Goal: Task Accomplishment & Management: Use online tool/utility

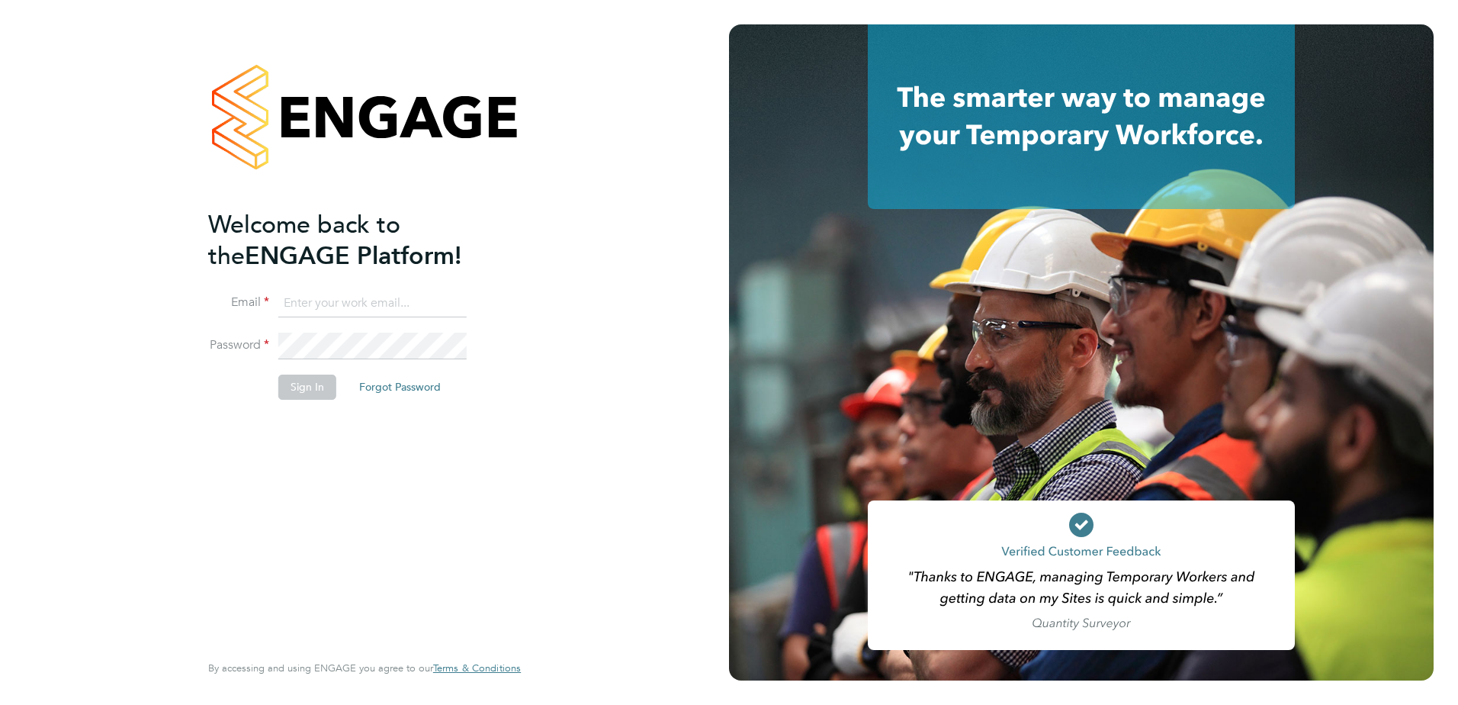
type input "Paul.Caers@vistry.co.uk"
click at [303, 384] on button "Sign In" at bounding box center [307, 386] width 58 height 24
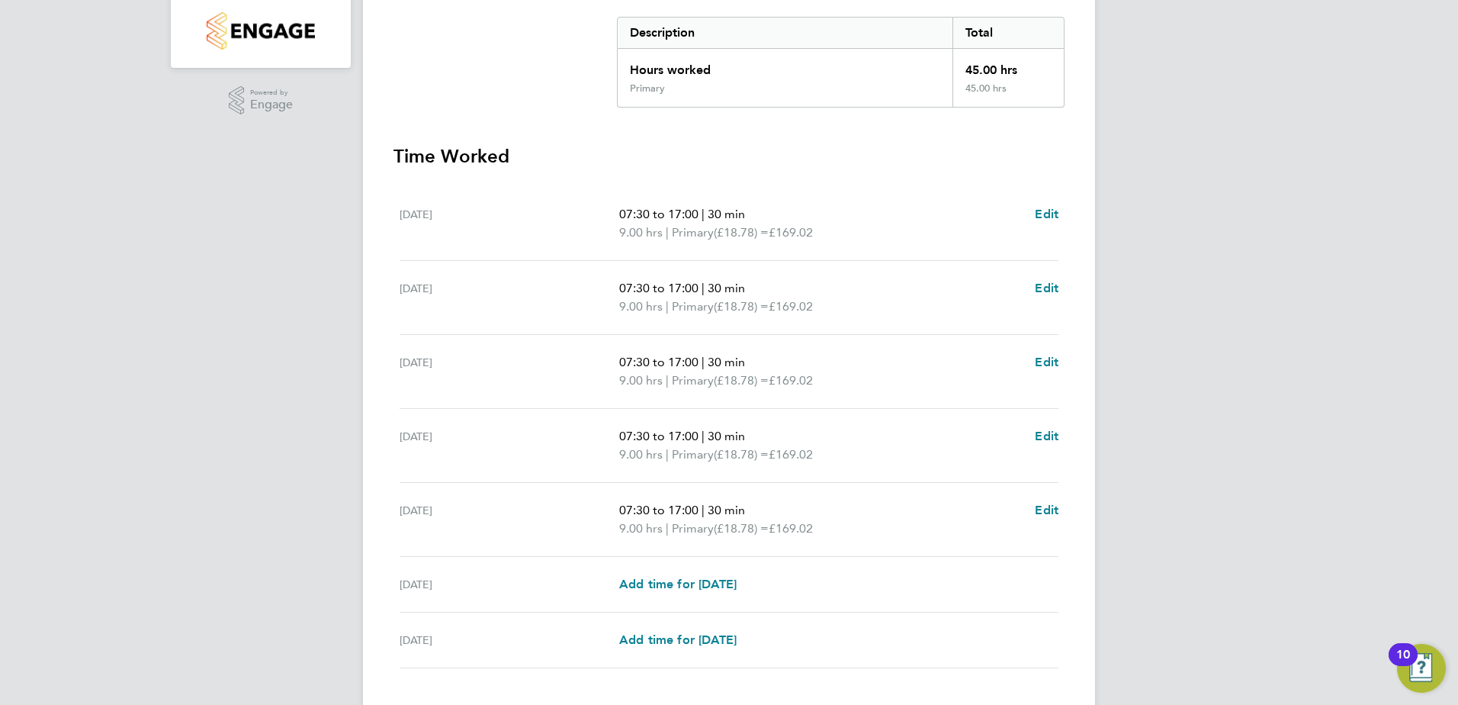
scroll to position [410, 0]
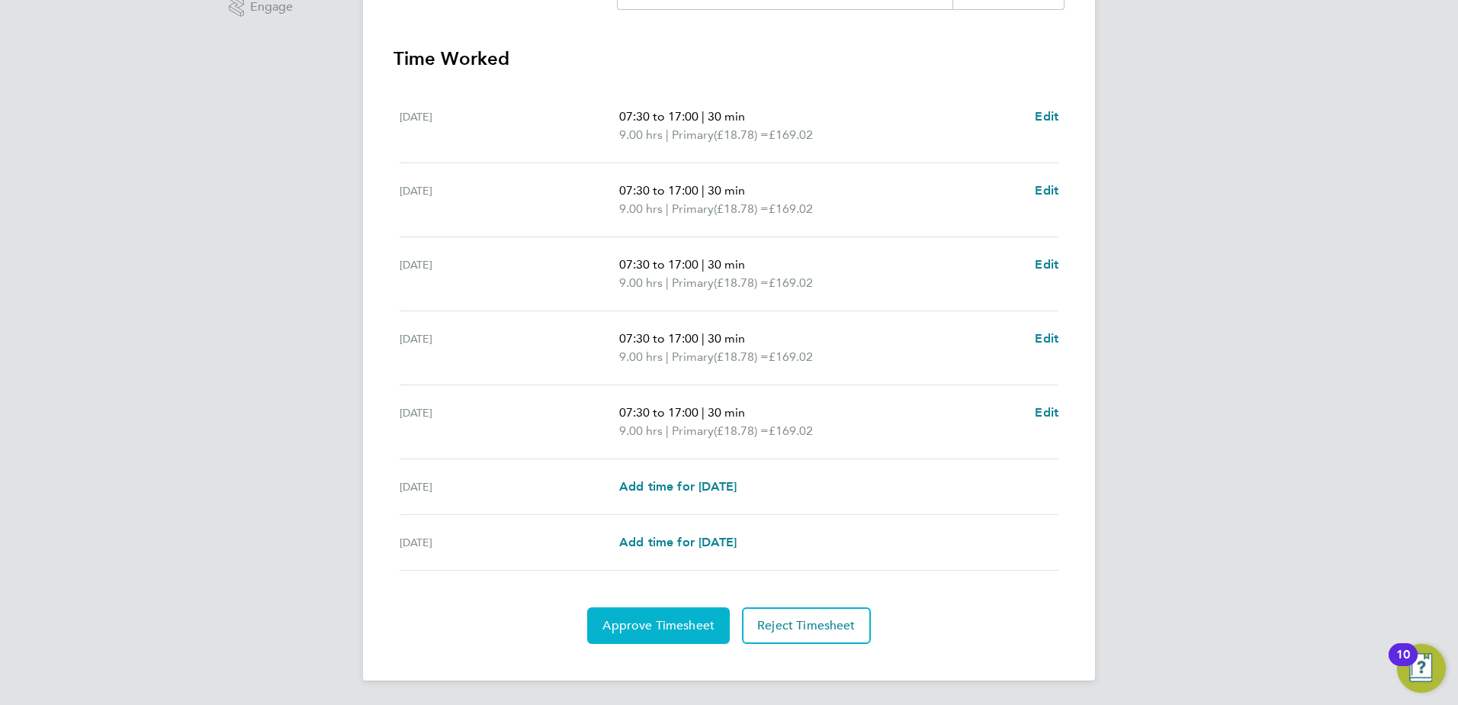
click at [641, 631] on span "Approve Timesheet" at bounding box center [658, 625] width 112 height 15
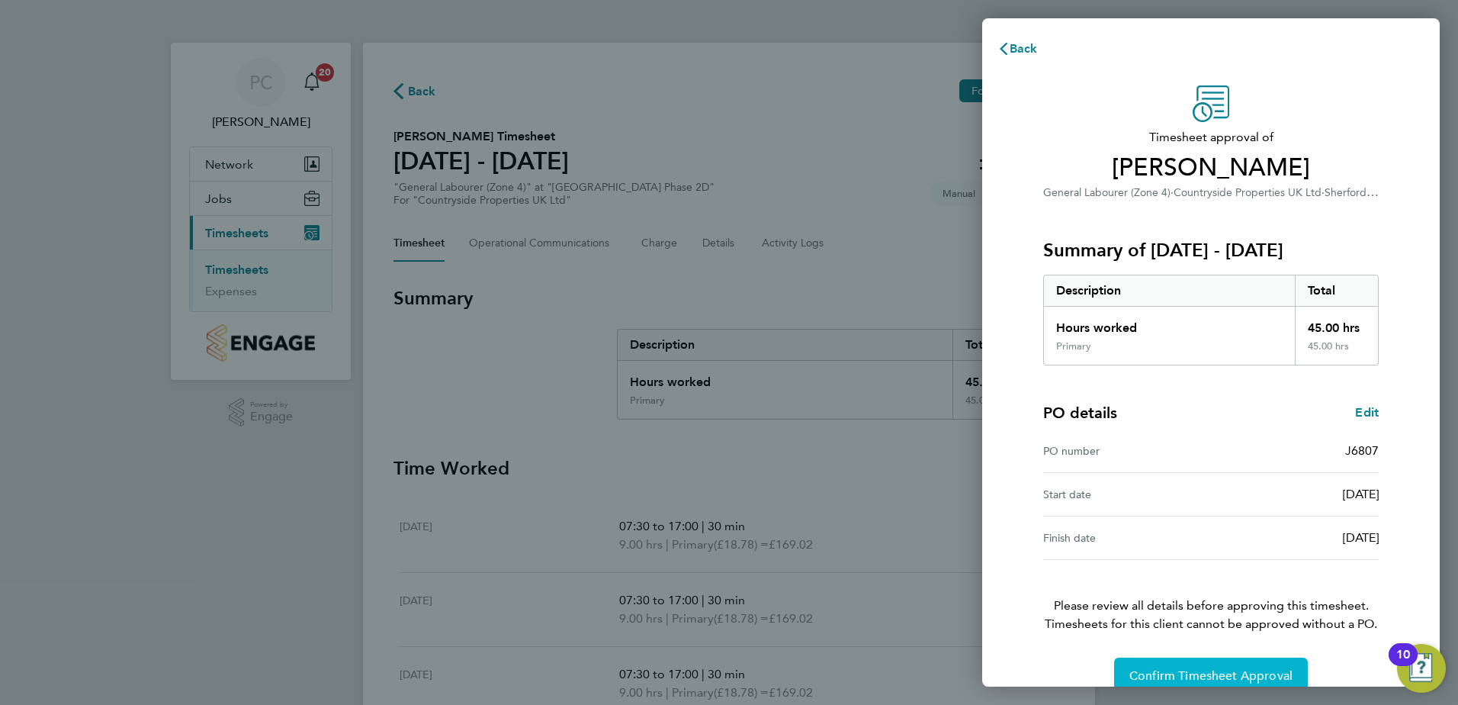
click at [1206, 672] on span "Confirm Timesheet Approval" at bounding box center [1210, 675] width 163 height 15
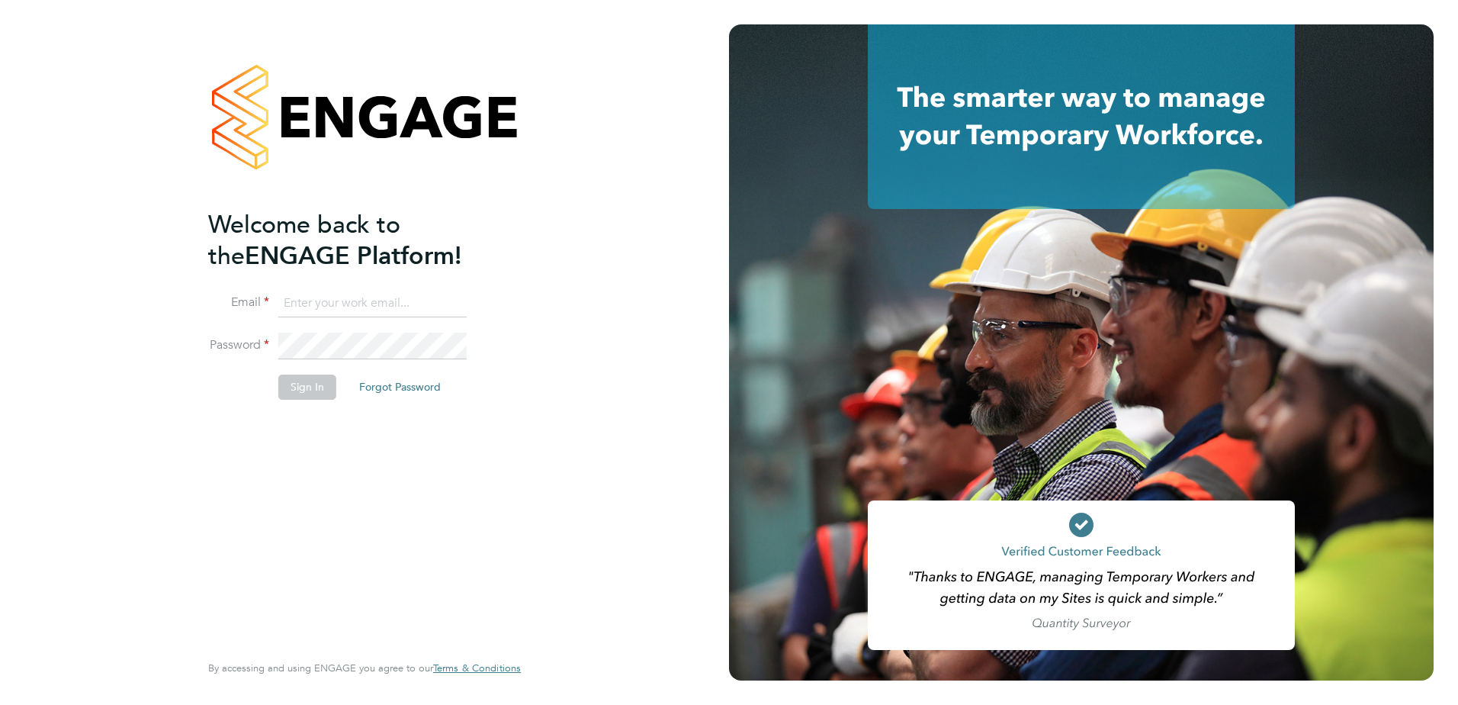
type input "Paul.Caers@vistry.co.uk"
click at [320, 392] on button "Sign In" at bounding box center [307, 386] width 58 height 24
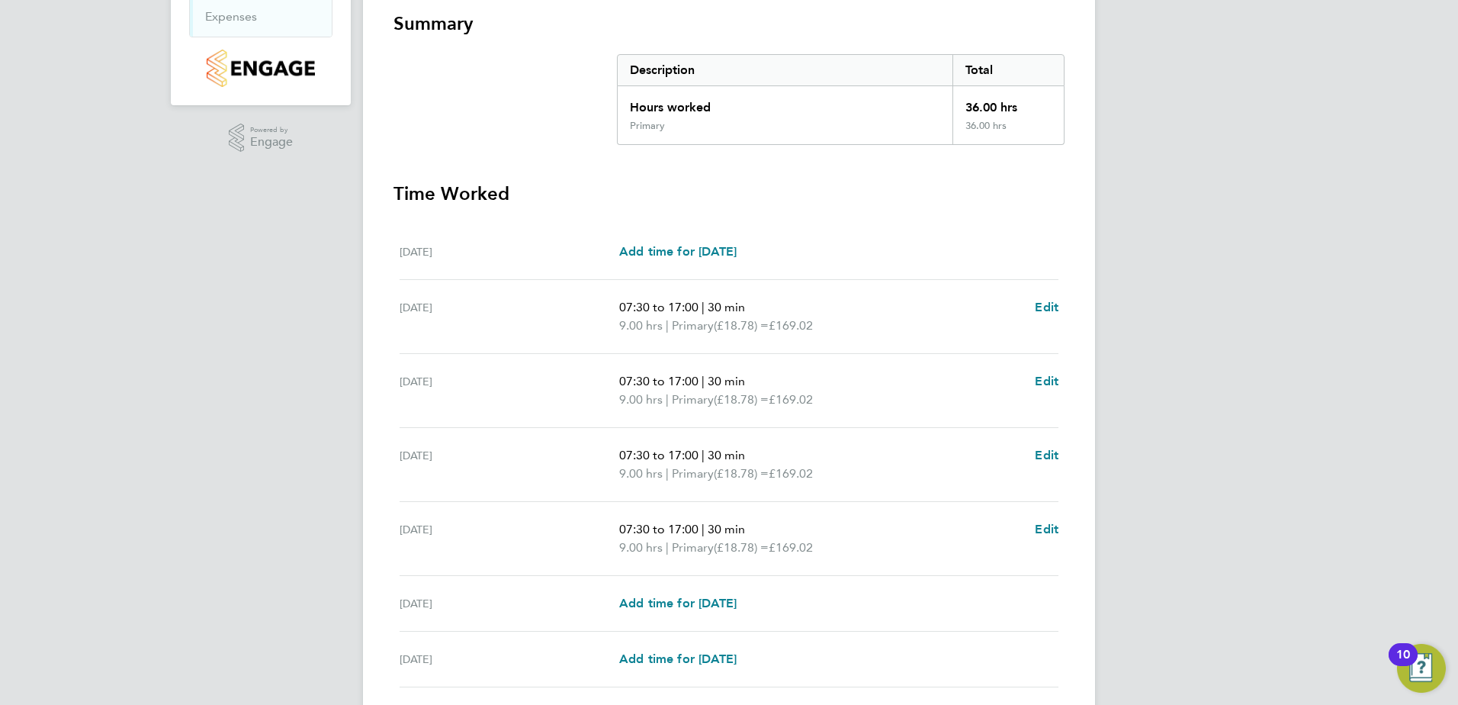
scroll to position [391, 0]
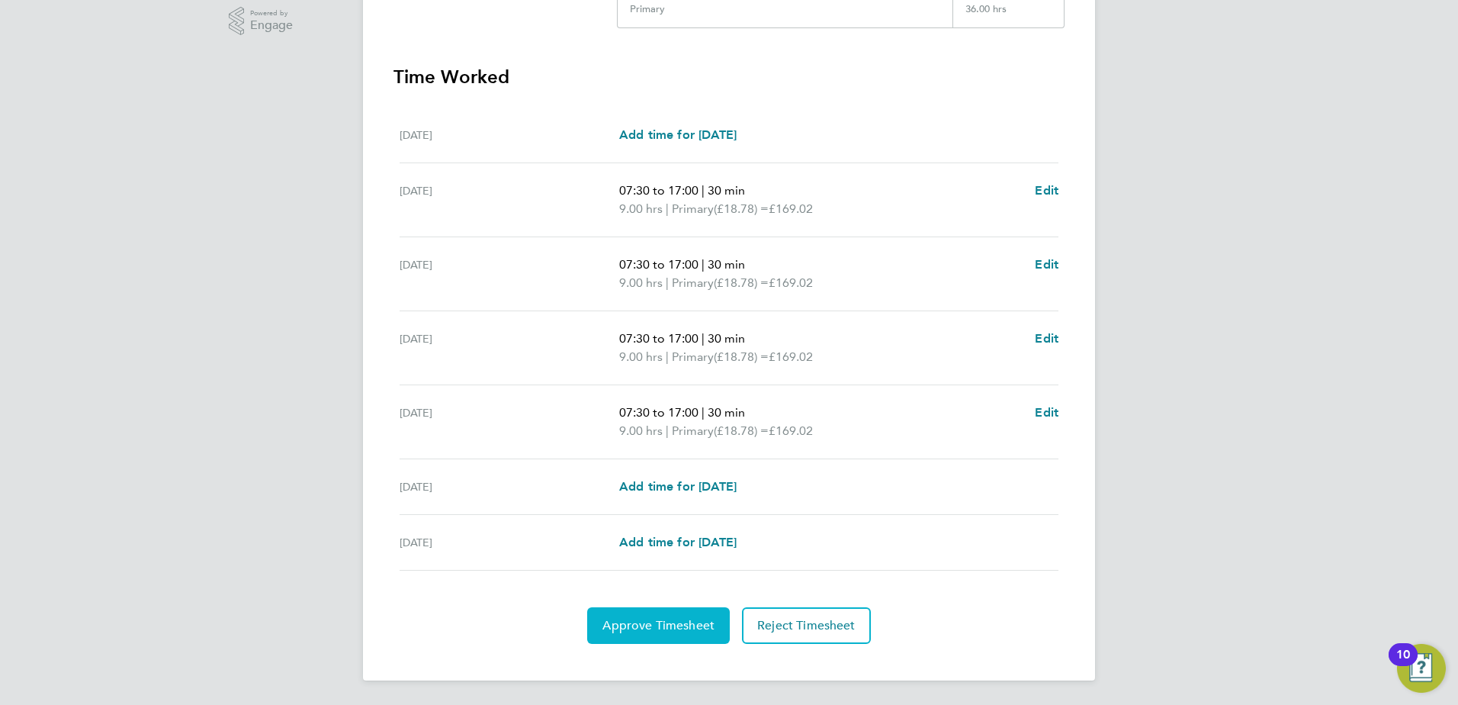
click at [657, 626] on span "Approve Timesheet" at bounding box center [658, 625] width 112 height 15
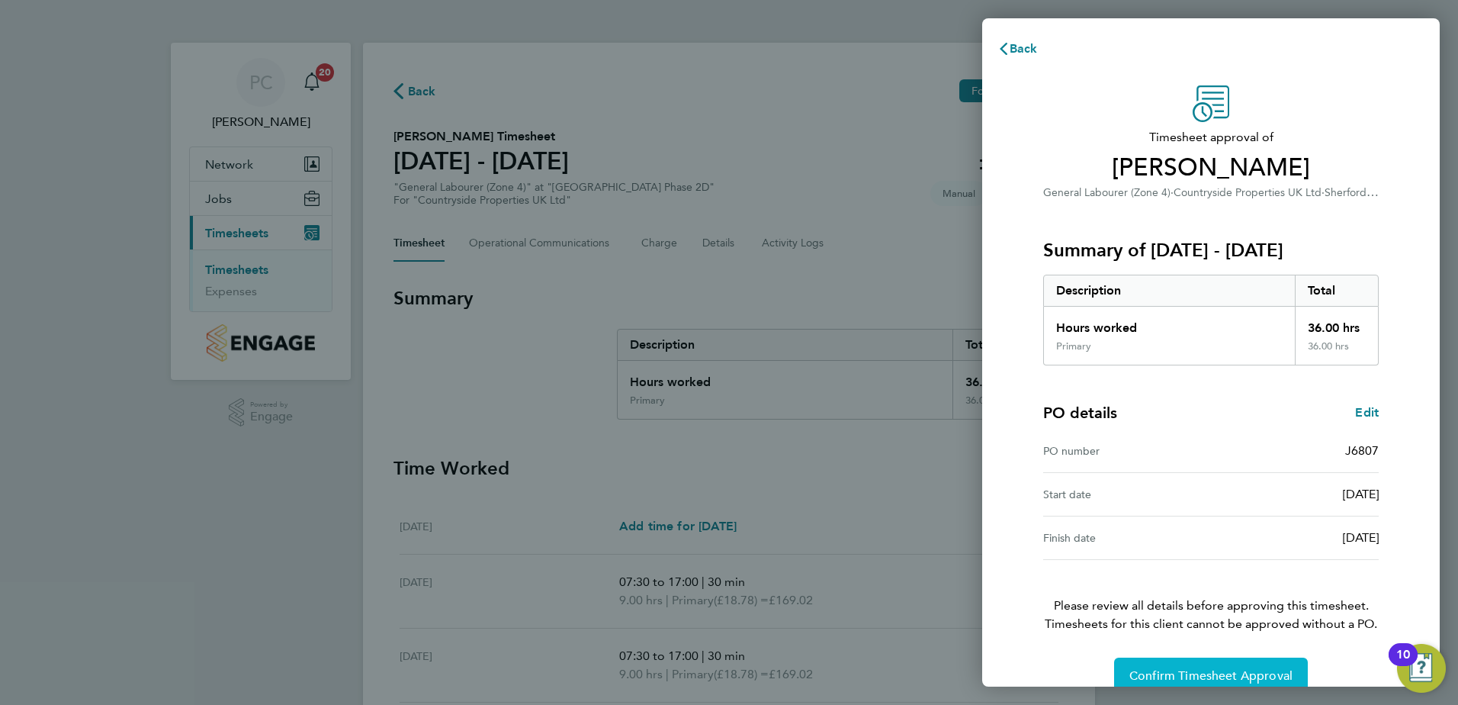
click at [1171, 670] on span "Confirm Timesheet Approval" at bounding box center [1210, 675] width 163 height 15
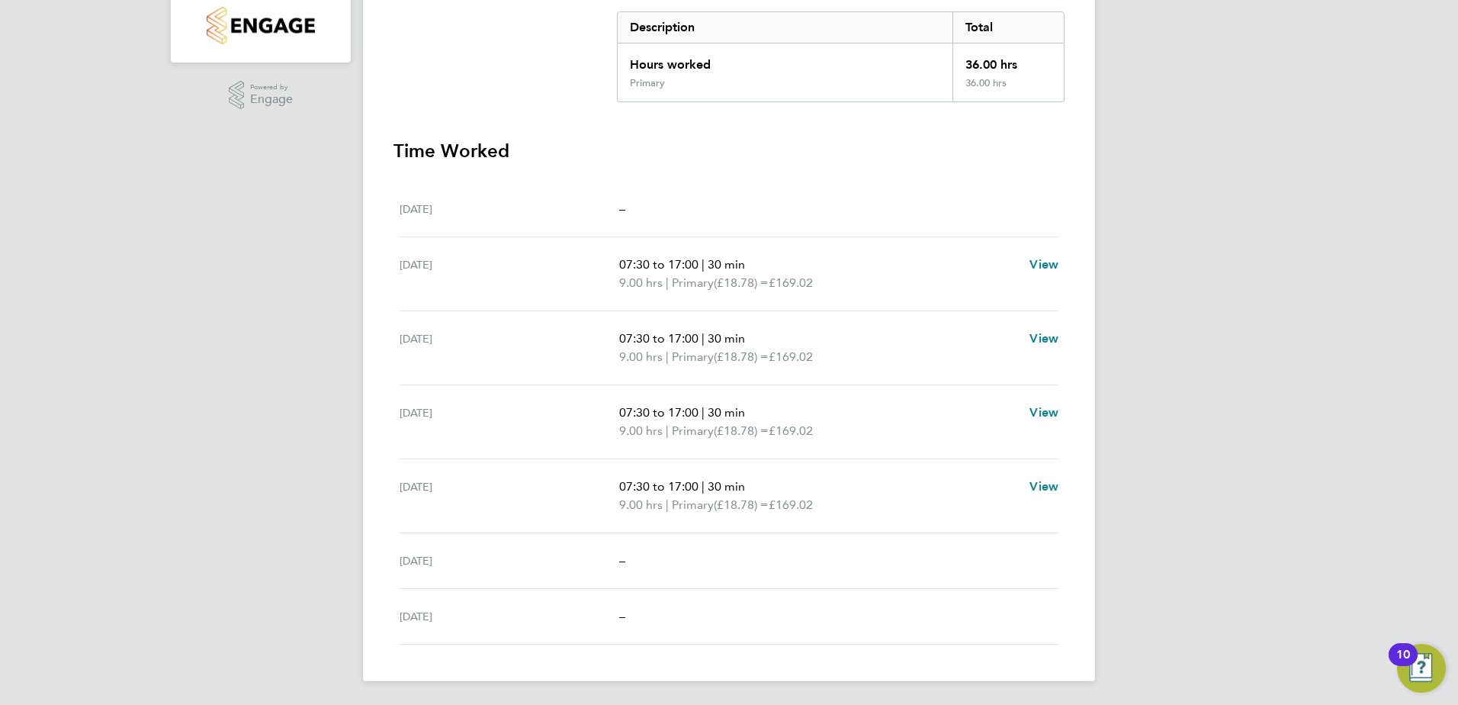
scroll to position [318, 0]
